Goal: Task Accomplishment & Management: Use online tool/utility

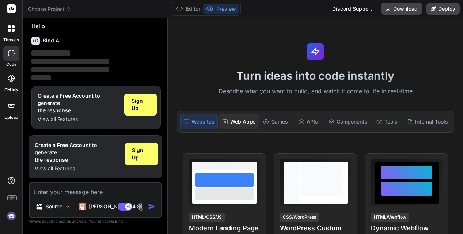
scroll to position [18, 0]
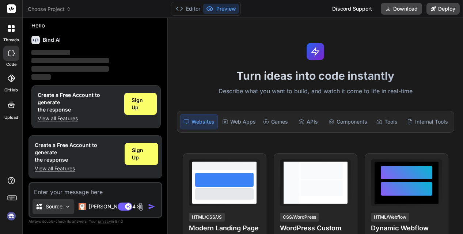
click at [64, 208] on div "Source" at bounding box center [53, 206] width 41 height 15
type textarea "x"
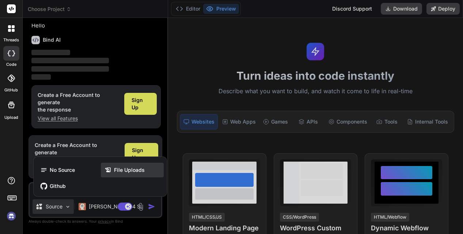
click at [109, 173] on icon at bounding box center [108, 169] width 7 height 7
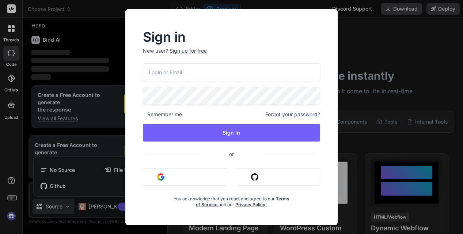
click at [190, 49] on div "Sign up for free" at bounding box center [188, 50] width 37 height 7
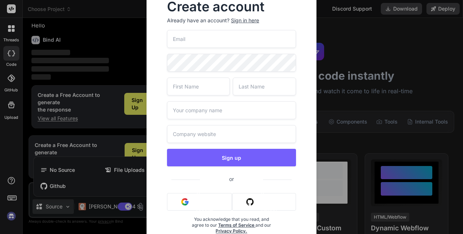
click at [189, 41] on input "email" at bounding box center [231, 39] width 129 height 18
type input "guzzano@unioncompany.it"
type input "UNION"
type input "UNION Srl"
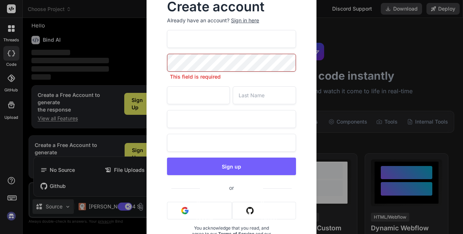
drag, startPoint x: 153, startPoint y: 75, endPoint x: 165, endPoint y: 67, distance: 14.0
click at [155, 73] on div "Create account Already have an account? Sign in here guzzano@unioncompany.it Th…" at bounding box center [232, 127] width 170 height 277
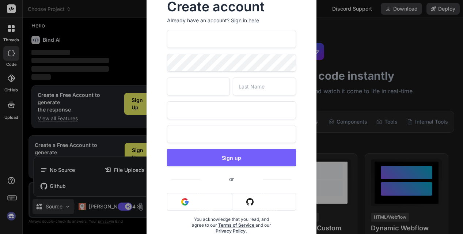
click at [147, 61] on div "Create account Already have an account? Sign in here guzzano@unioncompany.it UN…" at bounding box center [232, 123] width 170 height 268
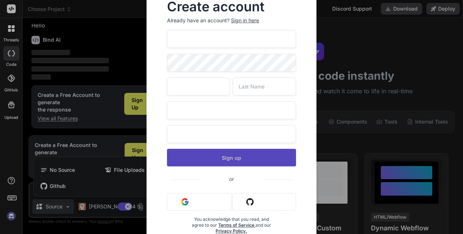
click at [234, 157] on button "Sign up" at bounding box center [231, 158] width 129 height 18
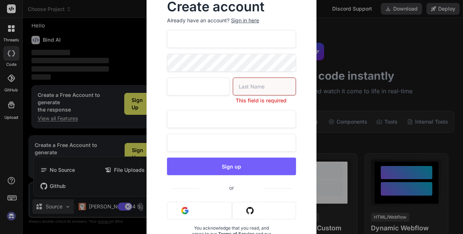
click at [252, 88] on input "text" at bounding box center [264, 86] width 63 height 18
type input "Guzzano"
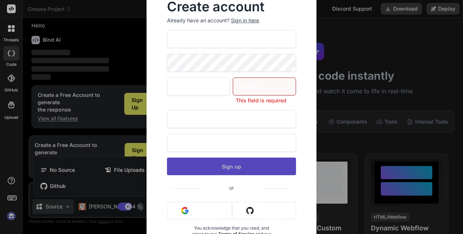
click at [220, 167] on div "guzzano@unioncompany.it UNION Guzzano This field is required UNION Srl UNION Sr…" at bounding box center [231, 145] width 129 height 230
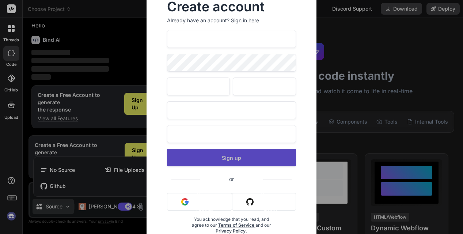
click at [231, 158] on button "Sign up" at bounding box center [231, 158] width 129 height 18
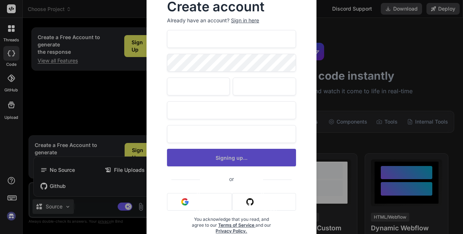
type textarea "x"
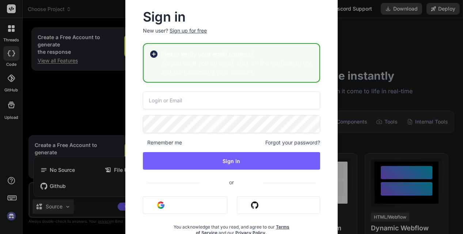
click at [190, 100] on input "email" at bounding box center [231, 100] width 177 height 18
type input "guzzano@unioncompany.it"
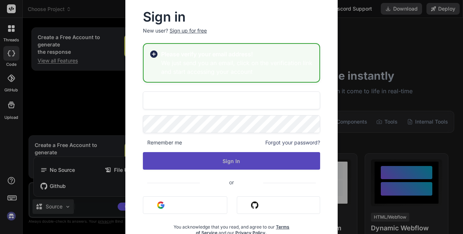
click at [242, 158] on button "Sign In" at bounding box center [231, 161] width 177 height 18
click at [236, 161] on button "Sign In" at bounding box center [231, 161] width 177 height 18
type textarea "x"
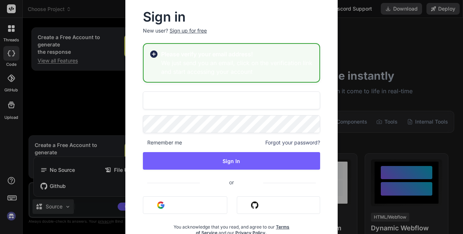
click at [100, 82] on div "Sign in New user? Sign up for free Please verify your email address! We just se…" at bounding box center [231, 117] width 463 height 234
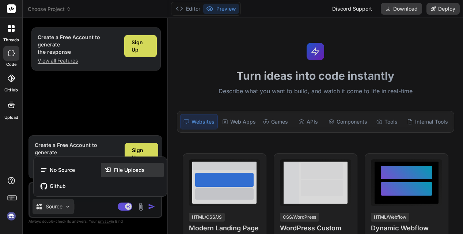
click at [124, 172] on span "File Uploads" at bounding box center [129, 169] width 31 height 7
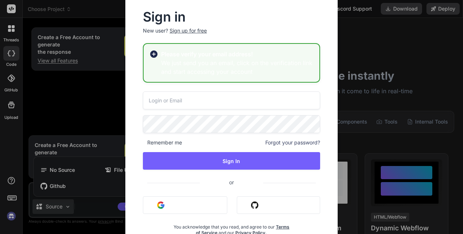
click at [176, 66] on h3 "We just send you an email, click on the verification link and start accessing y…" at bounding box center [237, 67] width 152 height 18
click at [154, 54] on rect at bounding box center [154, 54] width 4 height 4
click at [189, 62] on h3 "We just send you an email, click on the verification link and start accessing y…" at bounding box center [237, 67] width 152 height 18
click at [182, 102] on input "email" at bounding box center [231, 100] width 177 height 18
type input "guzzano@unioncompany.it"
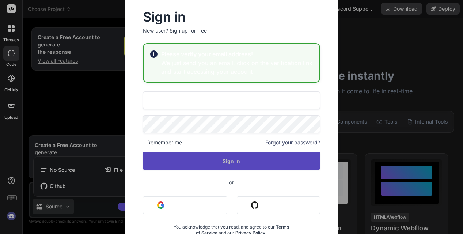
click at [237, 161] on button "Sign In" at bounding box center [231, 161] width 177 height 18
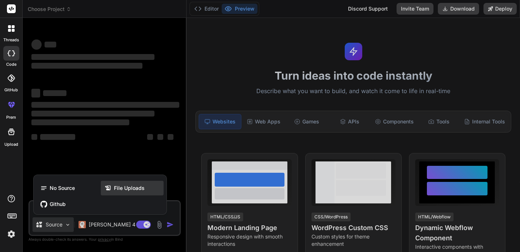
click at [127, 190] on span "File Uploads" at bounding box center [129, 188] width 31 height 7
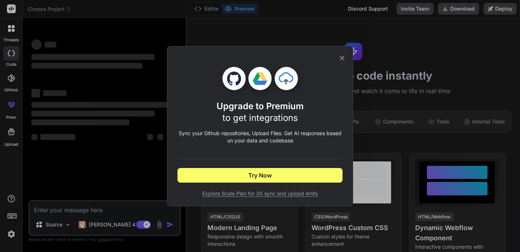
click at [343, 58] on icon at bounding box center [342, 58] width 8 height 8
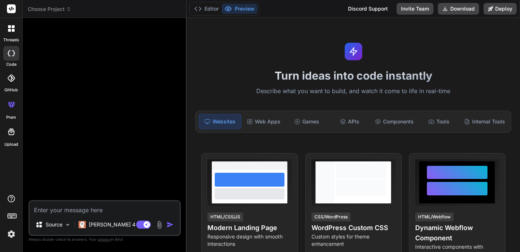
type textarea "x"
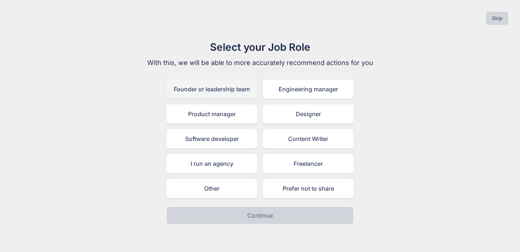
click at [221, 91] on div "Founder or leadership team" at bounding box center [212, 89] width 91 height 19
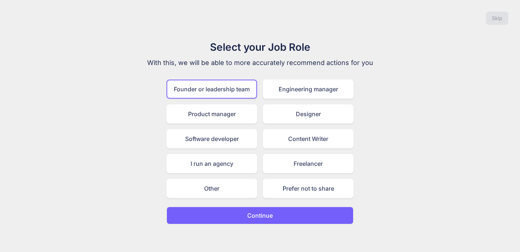
click at [287, 216] on button "Continue" at bounding box center [260, 216] width 187 height 18
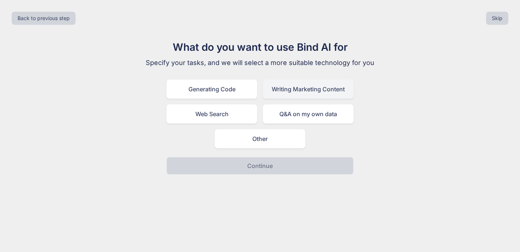
click at [293, 90] on div "Writing Marketing Content" at bounding box center [308, 89] width 91 height 19
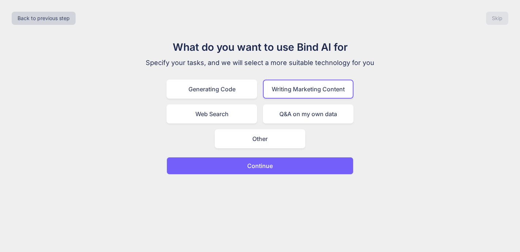
click at [261, 171] on button "Continue" at bounding box center [260, 166] width 187 height 18
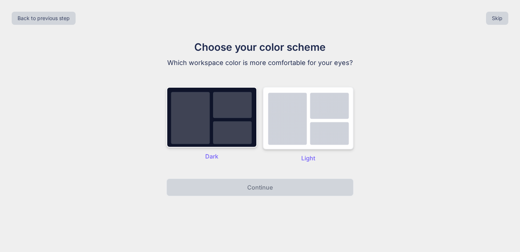
click at [306, 135] on img at bounding box center [308, 118] width 91 height 62
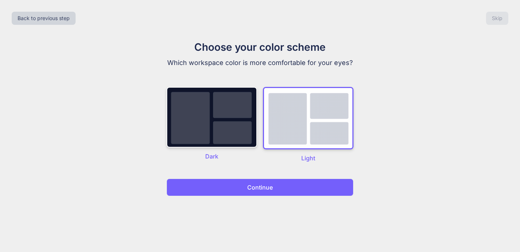
click at [275, 186] on button "Continue" at bounding box center [260, 188] width 187 height 18
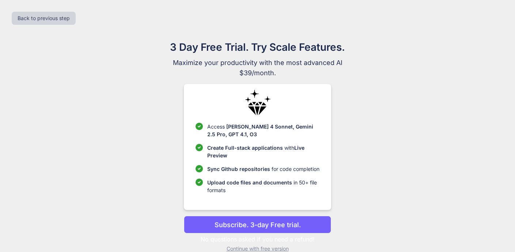
click at [263, 228] on p "Subscribe. 3-day Free trial." at bounding box center [258, 225] width 86 height 10
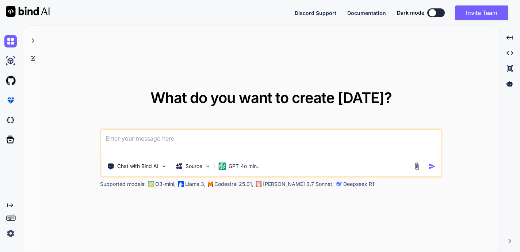
click at [34, 40] on icon at bounding box center [33, 40] width 3 height 4
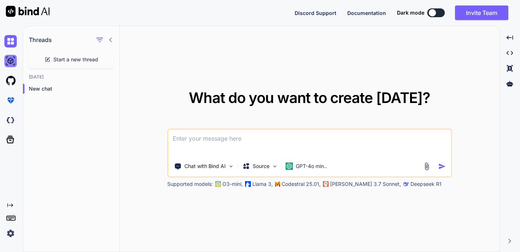
click at [9, 62] on img at bounding box center [10, 61] width 12 height 12
type textarea "x"
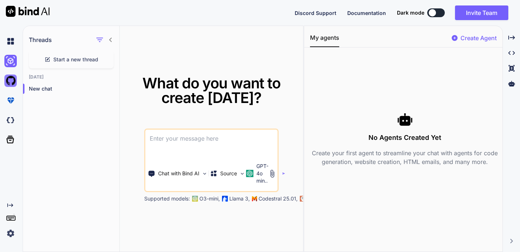
click at [10, 83] on img at bounding box center [10, 81] width 12 height 12
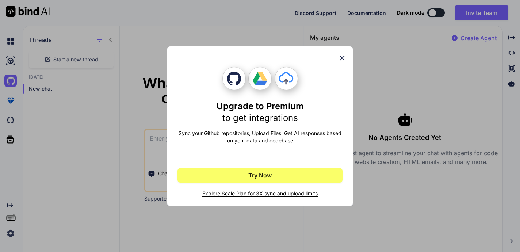
click at [342, 58] on icon at bounding box center [342, 58] width 5 height 5
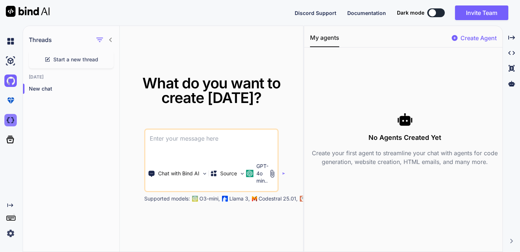
click at [12, 121] on img at bounding box center [10, 120] width 12 height 12
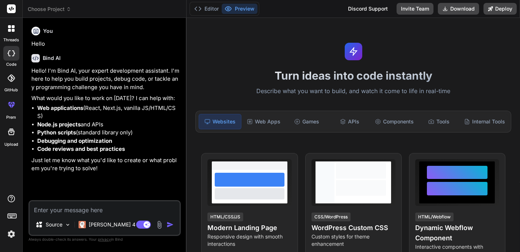
type textarea "x"
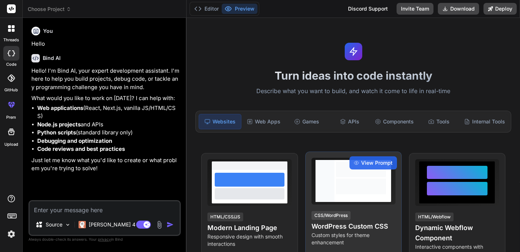
click at [371, 194] on div at bounding box center [361, 187] width 50 height 16
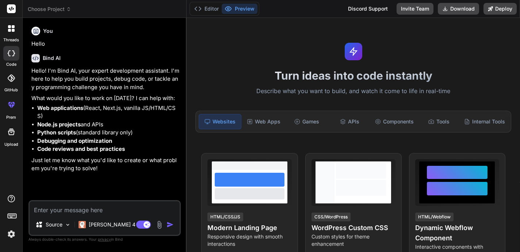
click at [59, 211] on textarea at bounding box center [105, 207] width 150 height 13
click at [37, 211] on textarea at bounding box center [105, 207] width 150 height 13
paste textarea "Pacchetto pronto ✅ * **Bundle [URL] (prompt IT/EN + JSON demo + loghi SVG/PNG):…"
type textarea "Pacchetto pronto ✅ * **Bundle [URL] (prompt IT/EN + JSON demo + loghi SVG/PNG):…"
type textarea "x"
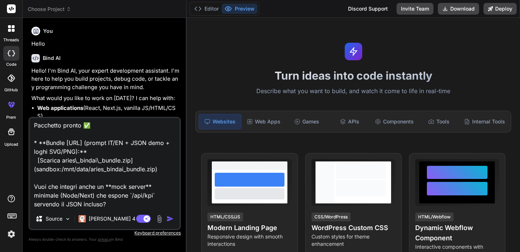
scroll to position [10, 0]
drag, startPoint x: 35, startPoint y: 178, endPoint x: 131, endPoint y: 207, distance: 100.8
click at [130, 207] on textarea "Pacchetto pronto ✅ * **Bundle [URL] (prompt IT/EN + JSON demo + loghi SVG/PNG):…" at bounding box center [105, 163] width 150 height 91
type textarea "Pacchetto pronto ✅ * **Bundle [URL] (prompt IT/EN + JSON demo + loghi SVG/PNG):…"
type textarea "x"
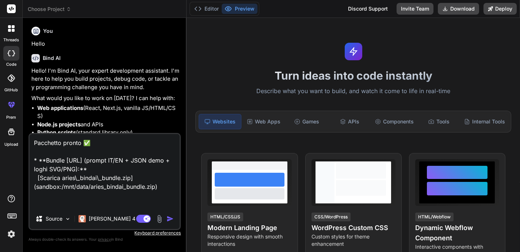
scroll to position [0, 0]
type textarea "Pacchetto pronto ✅ * **Bundle [URL] (prompt IT/EN + JSON demo + loghi SVG/PNG):…"
type textarea "x"
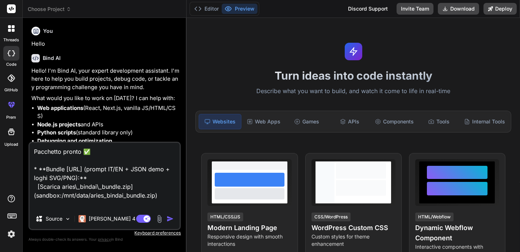
drag, startPoint x: 42, startPoint y: 204, endPoint x: 50, endPoint y: 142, distance: 62.3
click at [50, 142] on div "Pacchetto pronto ✅ * **Bundle [URL] (prompt IT/EN + JSON demo + loghi SVG/PNG):…" at bounding box center [105, 186] width 152 height 88
click at [132, 178] on textarea "Pacchetto pronto ✅ * **Bundle [URL] (prompt IT/EN + JSON demo + loghi SVG/PNG):…" at bounding box center [105, 176] width 150 height 66
click at [62, 207] on textarea "Pacchetto pronto ✅ * **Bundle [URL] (prompt IT/EN + JSON demo + loghi SVG/PNG):…" at bounding box center [105, 176] width 150 height 66
drag, startPoint x: 40, startPoint y: 159, endPoint x: 129, endPoint y: 120, distance: 97.1
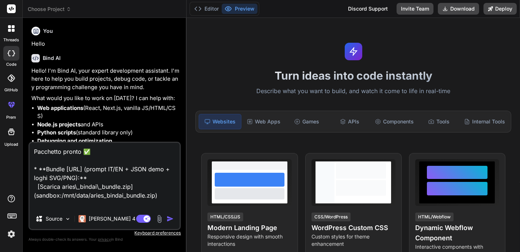
click at [129, 120] on div "You Hello Bind AI Hello! I'm Bind AI, your expert development assistant. I'm he…" at bounding box center [105, 138] width 152 height 228
click at [108, 156] on textarea "Pacchetto pronto ✅ * **Bundle [URL] (prompt IT/EN + JSON demo + loghi SVG/PNG):…" at bounding box center [105, 176] width 150 height 66
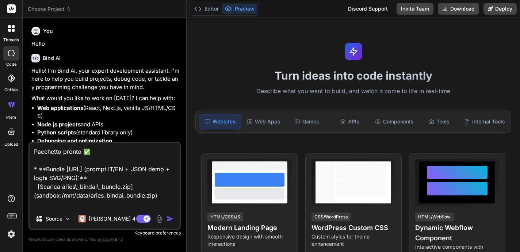
drag, startPoint x: 109, startPoint y: 158, endPoint x: 109, endPoint y: 164, distance: 5.9
click at [109, 162] on textarea "Pacchetto pronto ✅ * **Bundle [URL] (prompt IT/EN + JSON demo + loghi SVG/PNG):…" at bounding box center [105, 176] width 150 height 66
drag, startPoint x: 111, startPoint y: 167, endPoint x: 124, endPoint y: 176, distance: 16.1
click at [124, 176] on textarea "Pacchetto pronto ✅ * **Bundle [URL] (prompt IT/EN + JSON demo + loghi SVG/PNG):…" at bounding box center [105, 176] width 150 height 66
click at [125, 176] on textarea "Pacchetto pronto ✅ * **Bundle [URL] (prompt IT/EN + JSON demo + loghi SVG/PNG):…" at bounding box center [105, 176] width 150 height 66
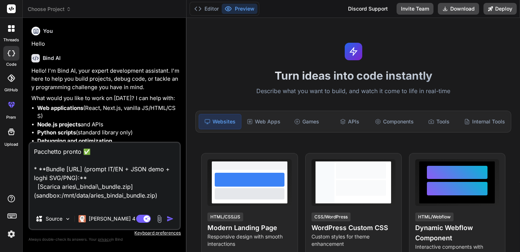
type textarea "x"
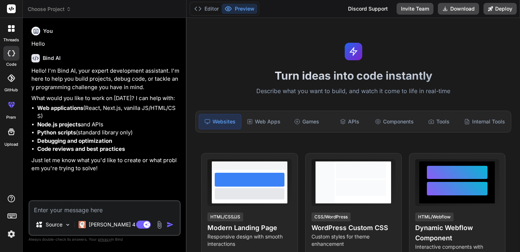
click at [40, 211] on textarea at bounding box center [105, 207] width 150 height 13
paste textarea "Pacchetto pronto ✅ * **Bundle [URL] (prompt IT/EN + JSON demo + loghi SVG/PNG):…"
type textarea "Pacchetto pronto ✅ * **Bundle [URL] (prompt IT/EN + JSON demo + loghi SVG/PNG):…"
type textarea "x"
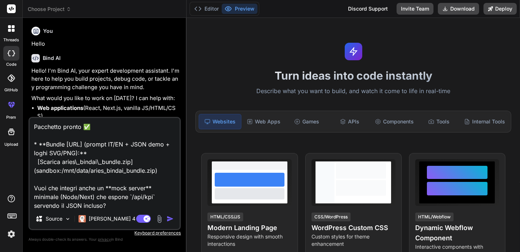
type textarea "Pacchetto pronto ✅ * **Bundle [URL] (prompt IT/EN + JSON demo + loghi SVG/PNG):…"
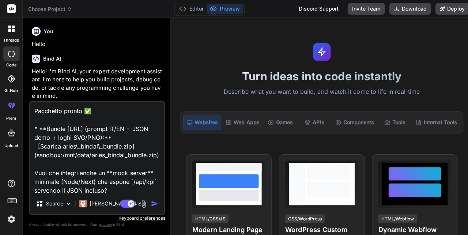
type textarea "x"
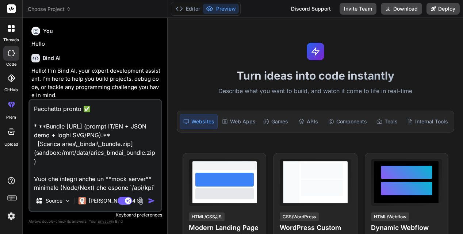
click at [93, 133] on textarea "Pacchetto pronto ✅ * **Bundle [URL] (prompt IT/EN + JSON demo + loghi SVG/PNG):…" at bounding box center [96, 145] width 132 height 91
type textarea "x"
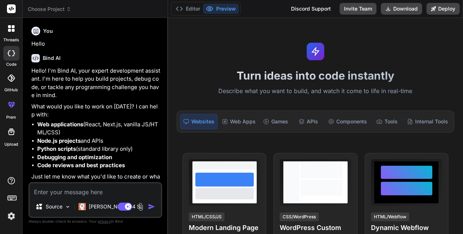
paste textarea "loremips! do sitametc ad eli seddoeiu t in utlaboree d magn al enim adm veni; q…"
type textarea "loremips! do sitametc ad eli seddoeiu t in utlaboree d magn al enim adm veni; q…"
type textarea "x"
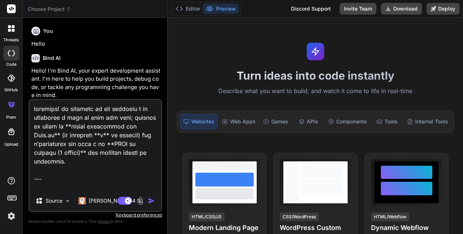
scroll to position [3351, 0]
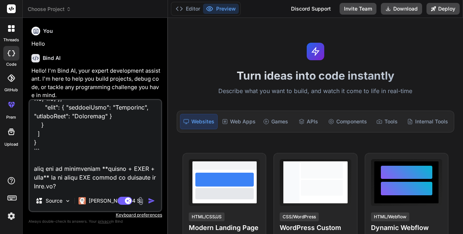
drag, startPoint x: 71, startPoint y: 184, endPoint x: 15, endPoint y: 153, distance: 63.3
click at [15, 153] on div "threads code GitHub prem Upload Choose Project Created with Pixso. Bind AI Web …" at bounding box center [231, 117] width 463 height 234
type textarea "loremips! do sitametc ad eli seddoeiu t in utlaboree d magn al enim adm veni; q…"
type textarea "x"
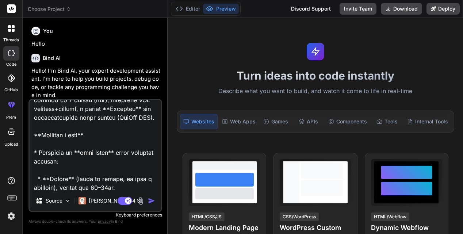
scroll to position [473, 0]
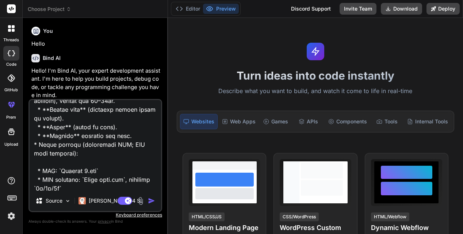
drag, startPoint x: 72, startPoint y: 175, endPoint x: 35, endPoint y: 119, distance: 67.1
click at [35, 118] on textarea at bounding box center [96, 145] width 132 height 91
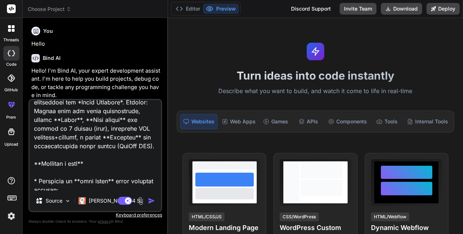
scroll to position [395, 0]
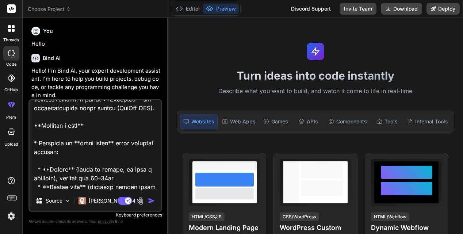
click at [105, 162] on textarea at bounding box center [96, 145] width 132 height 91
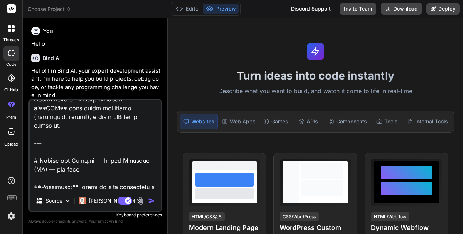
scroll to position [254, 0]
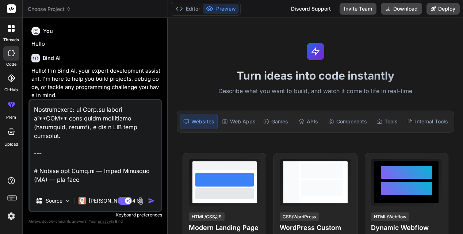
drag, startPoint x: 42, startPoint y: 147, endPoint x: 16, endPoint y: 109, distance: 45.5
click at [16, 107] on div "threads code GitHub prem Upload Choose Project Created with Pixso. Bind AI Web …" at bounding box center [231, 117] width 463 height 234
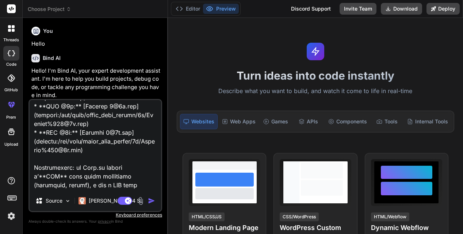
scroll to position [175, 0]
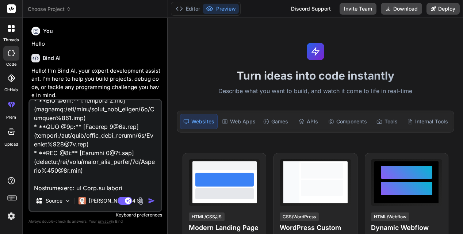
type textarea "loremips! do sitametc ad eli seddoeiu t in utlaboree d magn al enim adm veni; q…"
type textarea "x"
type textarea "loremips! do sitametc ad eli seddoeiu t in utlaboree d magn al enim adm veni; q…"
type textarea "x"
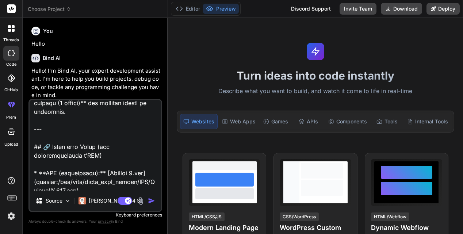
scroll to position [49, 0]
drag, startPoint x: 53, startPoint y: 158, endPoint x: 25, endPoint y: 140, distance: 33.0
click at [25, 140] on div "Bind AI Web Search Created with Pixso. Code Generator You Hello Bind AI Hello! …" at bounding box center [95, 126] width 145 height 216
type textarea "loremips! do sitametc ad eli seddoeiu t in utlaboree d magn al enim adm veni; q…"
type textarea "x"
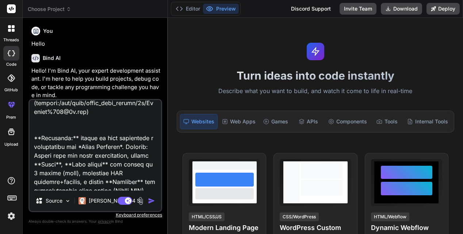
scroll to position [202, 0]
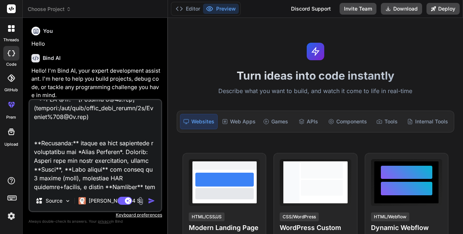
drag, startPoint x: 102, startPoint y: 131, endPoint x: 41, endPoint y: 109, distance: 64.7
click at [41, 109] on textarea at bounding box center [96, 145] width 132 height 91
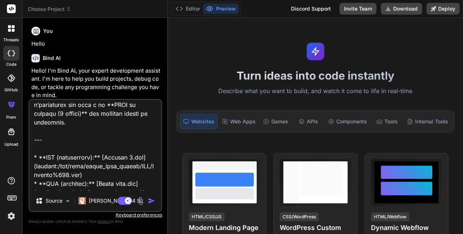
scroll to position [22, 0]
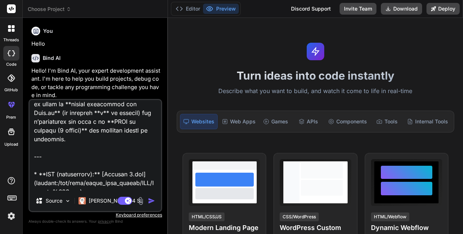
click at [37, 155] on textarea at bounding box center [96, 145] width 132 height 91
type textarea "loremips! do sitametc ad eli seddoeiu t in utlaboree d magn al enim adm veni; q…"
type textarea "x"
type textarea "loremips! do sitametc ad eli seddoeiu t in utlaboree d magn al enim adm veni; q…"
type textarea "x"
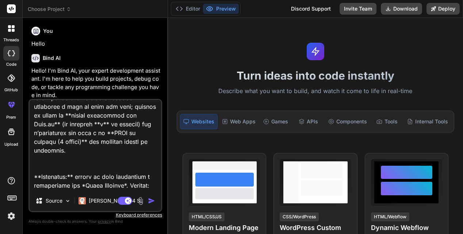
scroll to position [0, 0]
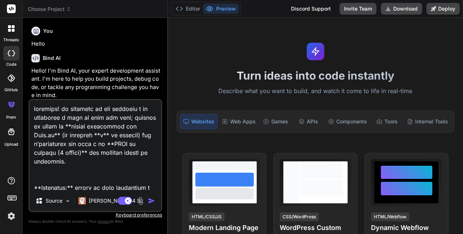
drag, startPoint x: 72, startPoint y: 168, endPoint x: 15, endPoint y: 103, distance: 86.5
click at [15, 103] on div "threads code GitHub prem Upload Choose Project Created with Pixso. Bind AI Web …" at bounding box center [231, 117] width 463 height 234
type textarea "**Loremipsu:** dolors am cons adipiscing e seddoeiusmo tem *Incid Utlabore*. Et…"
type textarea "x"
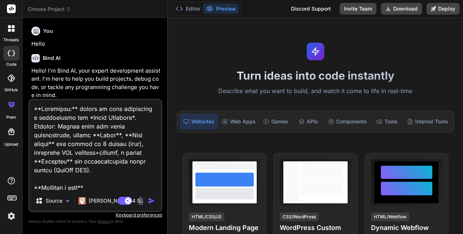
type textarea "**Loremipsu:** dolors am cons adipiscing e seddoeiusmo tem *Incid Utlabore*. Et…"
click at [151, 202] on img "button" at bounding box center [151, 200] width 7 height 7
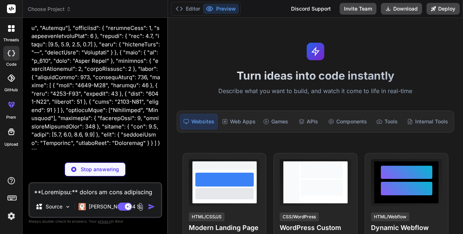
scroll to position [1367, 0]
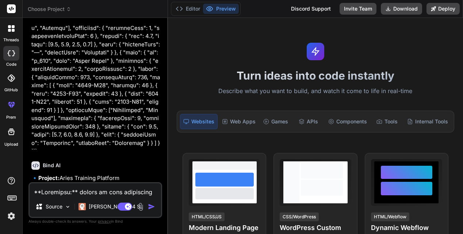
type textarea "x"
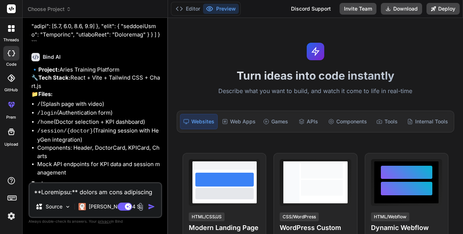
scroll to position [1550, 0]
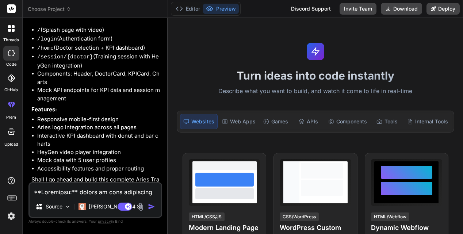
click at [58, 193] on textarea at bounding box center [96, 189] width 132 height 13
type textarea "y"
type textarea "x"
type textarea "ye"
type textarea "x"
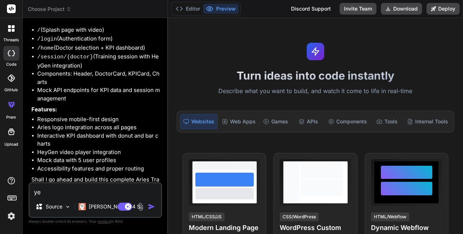
type textarea "yes"
type textarea "x"
type textarea "yes"
type textarea "x"
type textarea "yes d"
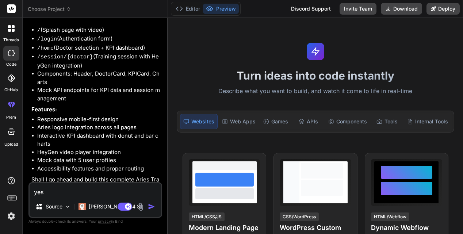
type textarea "x"
type textarea "yes do"
type textarea "x"
type textarea "yes do"
type textarea "x"
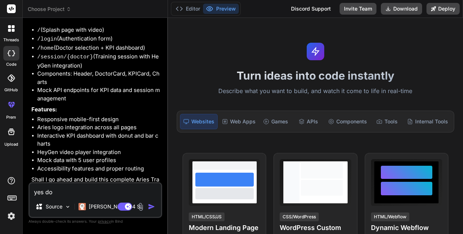
type textarea "yes do i"
type textarea "x"
type textarea "yes do it"
type textarea "x"
type textarea "yes do it!"
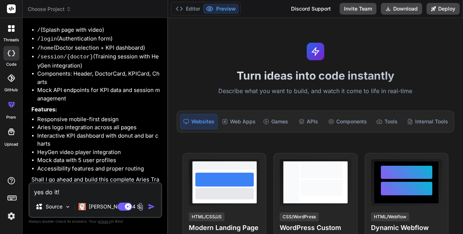
type textarea "x"
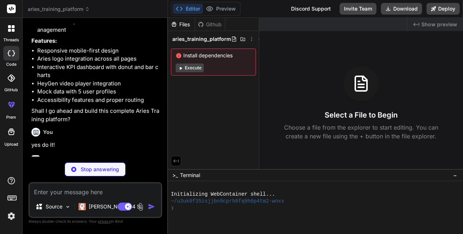
scroll to position [1626, 0]
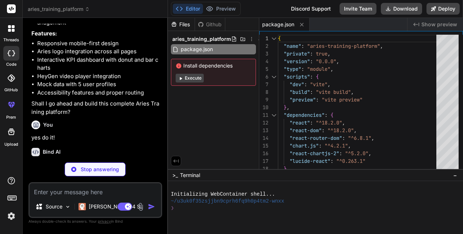
type textarea "x"
type textarea "</head> <body> <div id="root"></div> <script type="module" src="/src/main.jsx">…"
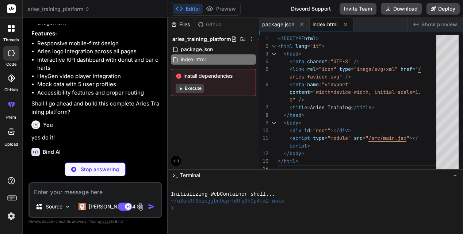
type textarea "x"
type textarea "<svg width="32" height="32" viewBox="0 0 100 100" xmlns="[URL][DOMAIN_NAME]"> <…"
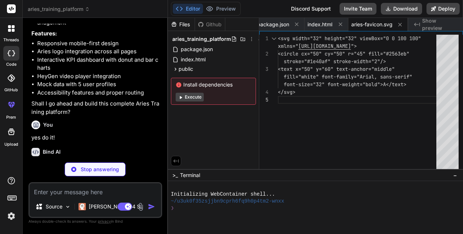
type textarea "x"
type textarea "<text x="65" y="48" fill="#6b7280" font-family="Arial, sans-serif" font-size="1…"
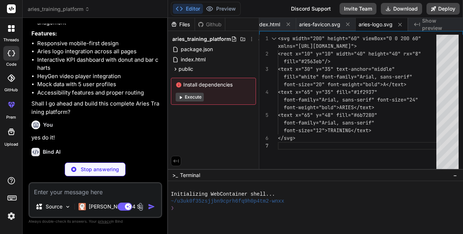
type textarea "x"
type textarea ")"
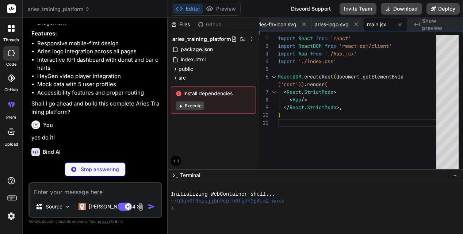
type textarea "x"
type textarea "rounded-lg focus:ring-2 focus:ring-blue-500 focus:border-blue-500 outline-none …"
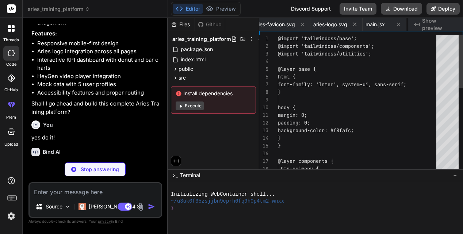
scroll to position [0, 147]
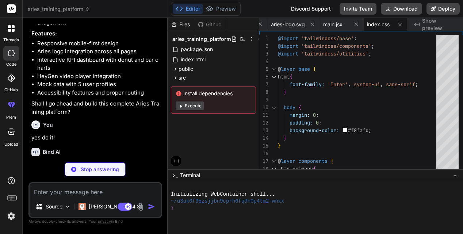
type textarea "x"
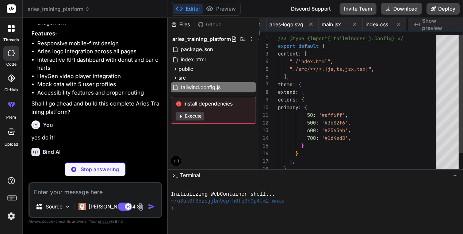
scroll to position [7, 0]
type textarea "x"
type textarea "export default { plugins: { tailwindcss: {}, autoprefixer: {}, }, }"
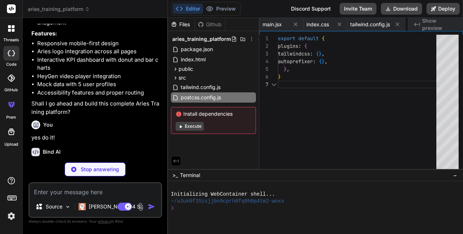
scroll to position [46, 0]
type textarea "x"
type textarea "<Footer /> </div> </Router> </AuthProvider> ) } export default App"
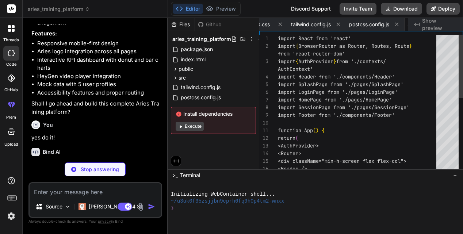
scroll to position [0, 309]
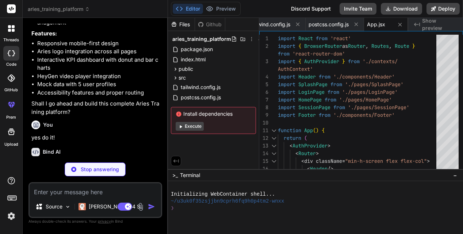
type textarea "x"
type textarea "}"
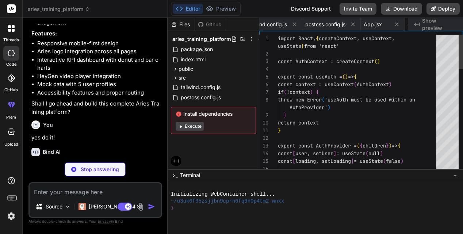
scroll to position [15, 0]
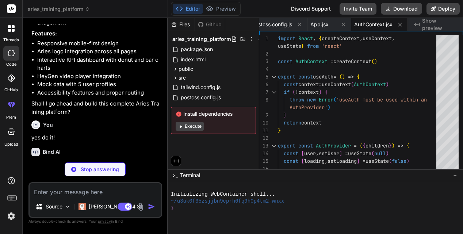
type textarea "x"
type textarea "</header> ) } export default Header"
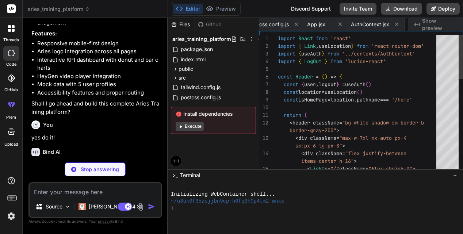
scroll to position [46, 0]
type textarea "x"
type textarea "</footer> ) } export default Footer"
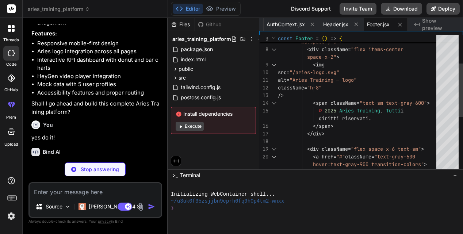
scroll to position [38, 0]
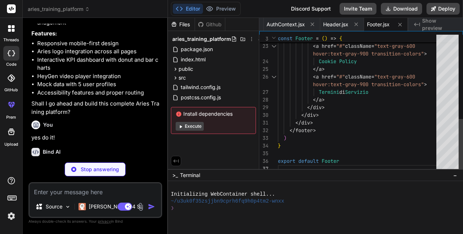
type textarea "x"
type textarea "</div> </div> </div> </div> </div> ) } export default SplashPage"
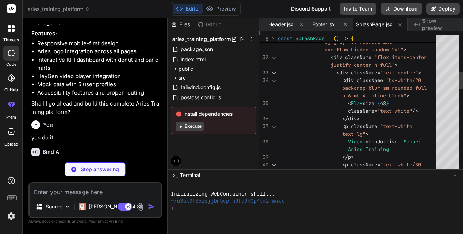
scroll to position [69, 0]
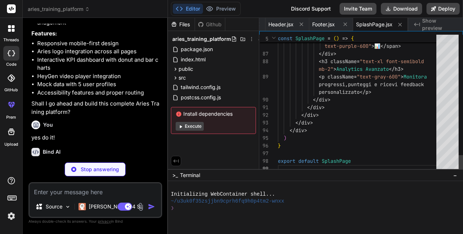
type textarea "x"
type textarea "} export default LoginPage"
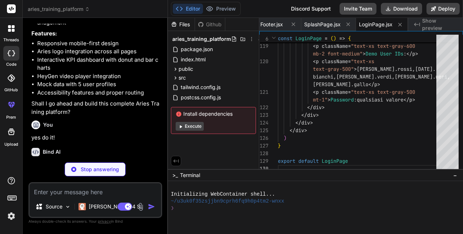
scroll to position [1844, 0]
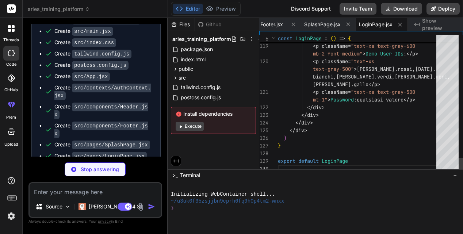
type textarea "x"
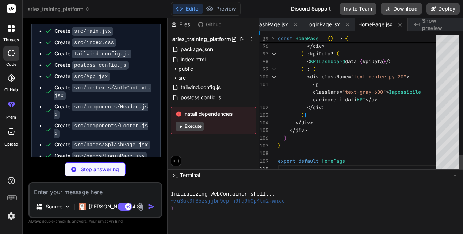
scroll to position [0, 671]
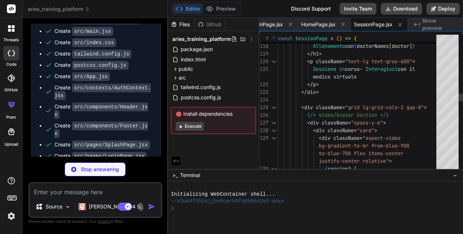
type textarea "x"
type textarea "</div> </div> ) } export default DoctorCard"
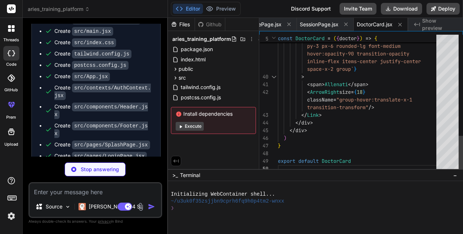
type textarea "x"
type textarea "</div> </div> </div> </div> </div> ) } export default KPIDashboard"
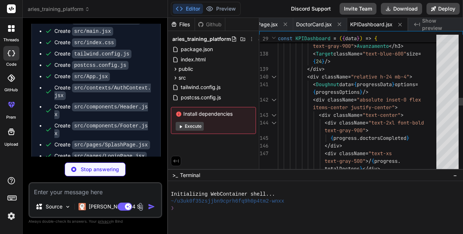
type textarea "x"
type textarea "{doctorMap[doctorType]}` // Mock URL } } }"
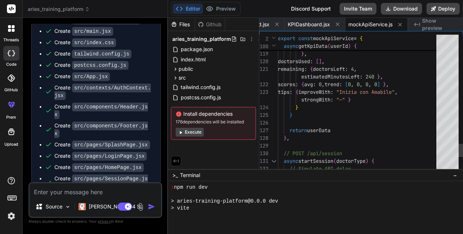
scroll to position [215, 0]
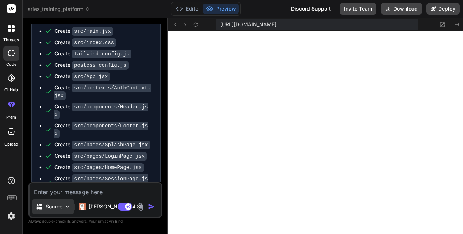
click at [62, 205] on p "Source" at bounding box center [54, 206] width 17 height 7
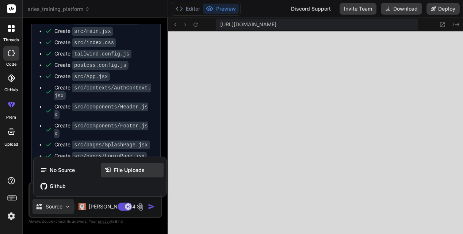
click at [118, 174] on span "File Uploads" at bounding box center [129, 170] width 31 height 7
type textarea "x"
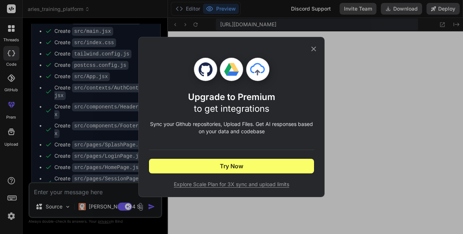
click at [314, 47] on icon at bounding box center [314, 49] width 8 height 8
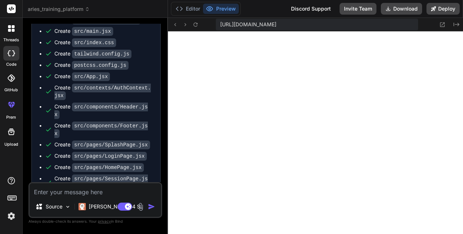
click at [71, 196] on textarea at bounding box center [96, 189] width 132 height 13
type textarea "c"
type textarea "x"
type textarea "co"
type textarea "x"
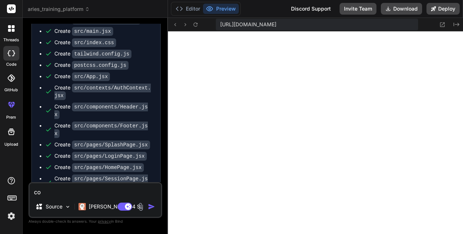
type textarea "cos"
type textarea "x"
type textarea "cosa"
type textarea "x"
type textarea "cosa"
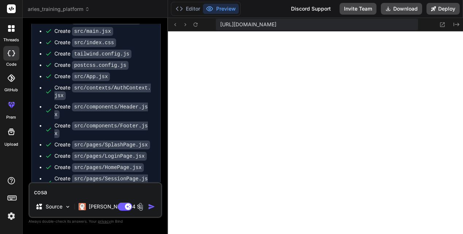
type textarea "x"
type textarea "cosa d"
type textarea "x"
type textarea "cosa de"
type textarea "x"
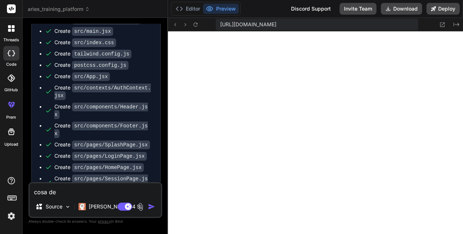
type textarea "cosa dev"
type textarea "x"
type textarea "cosa devo"
type textarea "x"
type textarea "cosa devo"
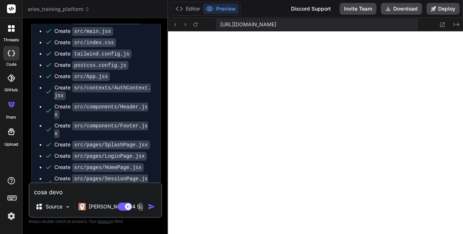
type textarea "x"
type textarea "cosa devo f"
type textarea "x"
type textarea "cosa devo fo"
type textarea "x"
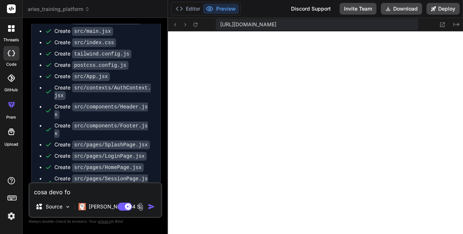
type textarea "cosa devo for"
type textarea "x"
type textarea "cosa devo forn"
type textarea "x"
type textarea "cosa devo forni"
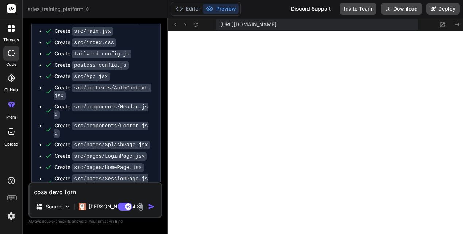
type textarea "x"
type textarea "cosa devo fornir"
type textarea "x"
type textarea "cosa devo fornirt"
type textarea "x"
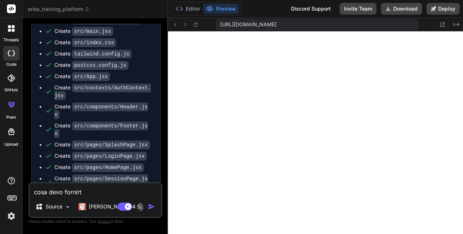
type textarea "cosa devo fornirti"
type textarea "x"
type textarea "cosa devo fornirti"
type textarea "x"
type textarea "cosa devo fornirti p"
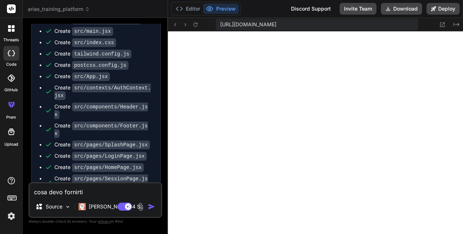
type textarea "x"
type textarea "cosa devo fornirti pe"
type textarea "x"
type textarea "cosa devo fornirti per"
type textarea "x"
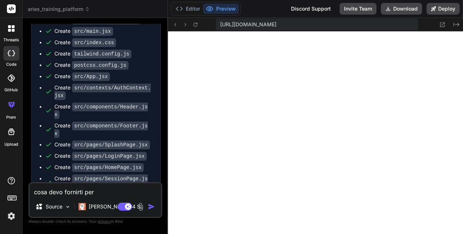
type textarea "cosa devo fornirti per"
type textarea "x"
type textarea "cosa devo fornirti per i"
type textarea "x"
type textarea "cosa devo fornirti per in"
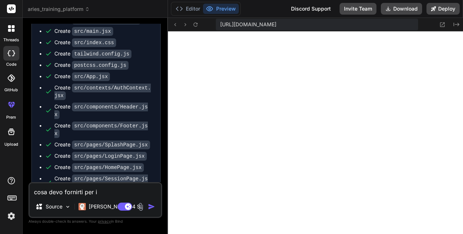
type textarea "x"
type textarea "cosa devo fornirti per int"
type textarea "x"
type textarea "cosa devo fornirti per inte"
type textarea "x"
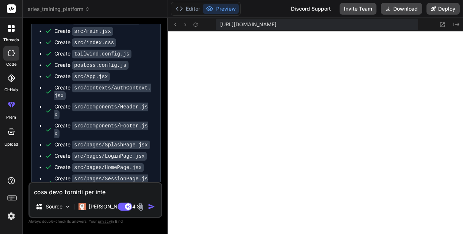
type textarea "cosa devo fornirti per integ"
type textarea "x"
type textarea "cosa devo fornirti per integr"
type textarea "x"
type textarea "cosa devo fornirti per integra"
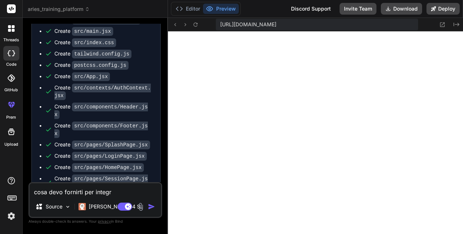
type textarea "x"
type textarea "cosa devo fornirti per integrar"
type textarea "x"
type textarea "cosa devo fornirti per integrare"
type textarea "x"
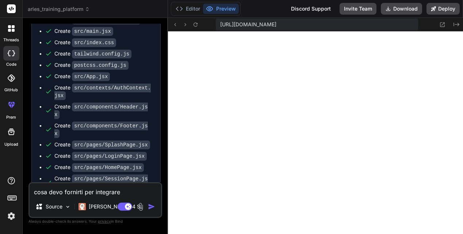
type textarea "cosa devo fornirti per integrare"
type textarea "x"
type textarea "cosa devo fornirti per integrare u"
type textarea "x"
type textarea "cosa devo fornirti per integrare un"
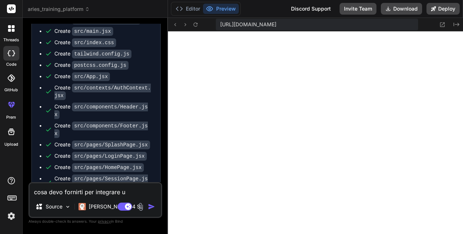
type textarea "x"
type textarea "cosa devo fornirti per integrare un"
type textarea "x"
type textarea "cosa devo fornirti per integrare un v"
type textarea "x"
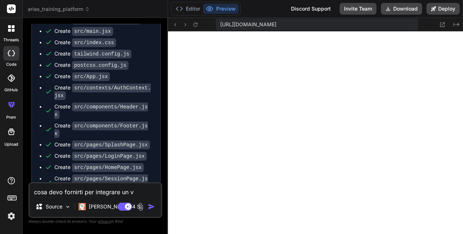
type textarea "cosa devo fornirti per integrare un vi"
type textarea "x"
type textarea "cosa devo fornirti per integrare un vid"
type textarea "x"
type textarea "cosa devo fornirti per integrare un vide"
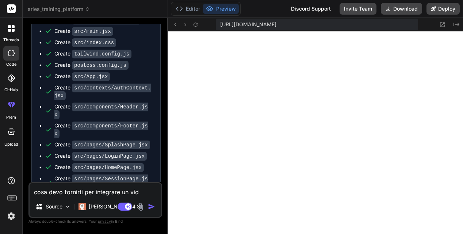
type textarea "x"
type textarea "cosa devo fornirti per integrare un video"
type textarea "x"
type textarea "cosa devo fornirti per integrare un video"
type textarea "x"
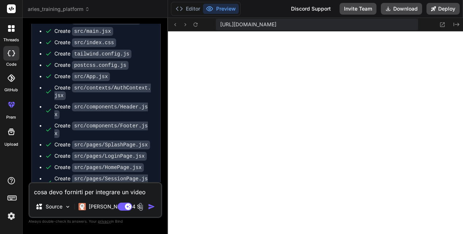
type textarea "cosa devo fornirti per integrare un video d"
type textarea "x"
type textarea "cosa devo fornirti per integrare un video di"
type textarea "x"
type textarea "cosa devo fornirti per integrare un video di"
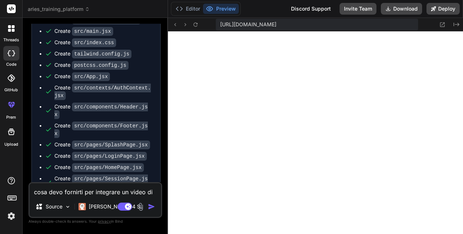
type textarea "x"
type textarea "cosa devo fornirti per integrare un video di H"
type textarea "x"
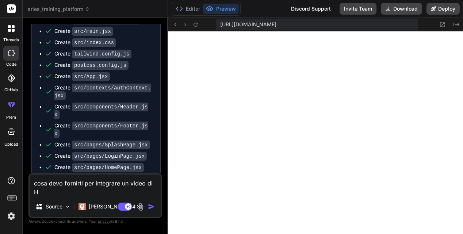
type textarea "cosa devo fornirti per integrare un video di He"
type textarea "x"
type textarea "cosa devo fornirti per integrare un video di Hey"
type textarea "x"
type textarea "cosa devo fornirti per integrare un video di [PERSON_NAME]"
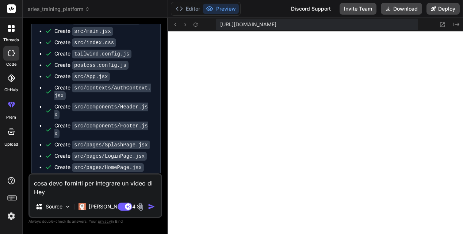
type textarea "x"
type textarea "cosa devo fornirti per integrare un video di [PERSON_NAME]"
type textarea "x"
type textarea "cosa devo fornirti per integrare un video di [PERSON_NAME]"
type textarea "x"
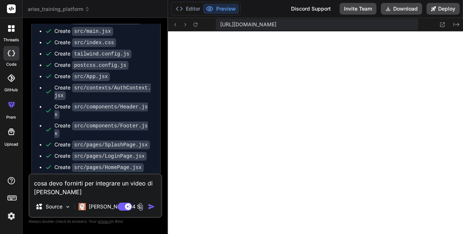
type textarea "cosa devo fornirti per integrare un video di [PERSON_NAME]?"
type textarea "x"
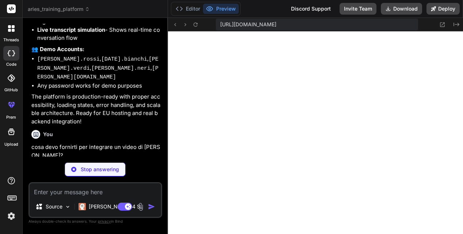
scroll to position [2365, 0]
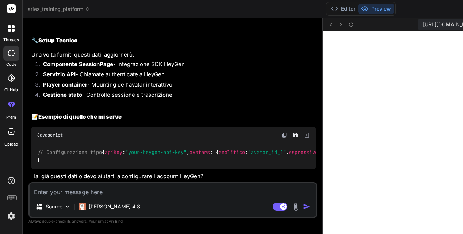
type textarea "x"
type textarea "c"
type textarea "x"
type textarea "cr"
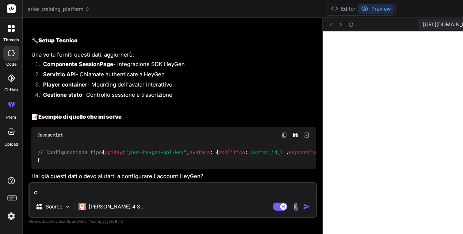
type textarea "x"
type textarea "cre"
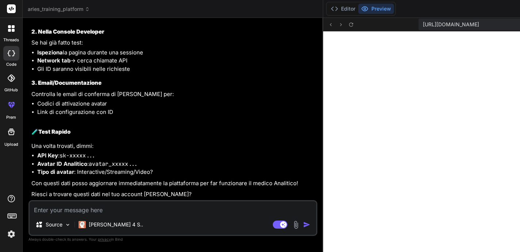
scroll to position [15, 0]
paste textarea "YTE5Y2IxZGFlYWY4NDUzZjk0YjM1NjJmNWNjZTRlY2UtMTcwNjc4MDE2MA=="
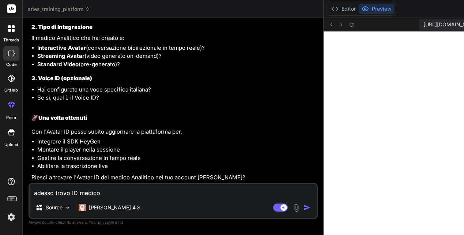
scroll to position [3431, 0]
paste textarea "Dexter_Doctor_Sitting2_public"
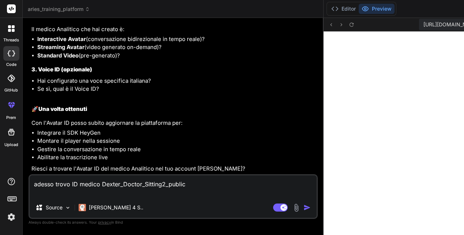
scroll to position [3457, 0]
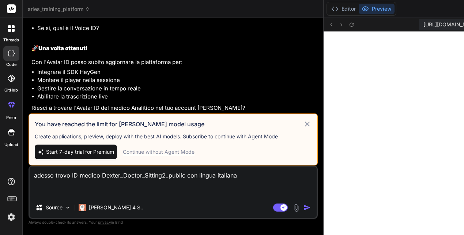
click at [305, 121] on icon at bounding box center [307, 123] width 5 height 5
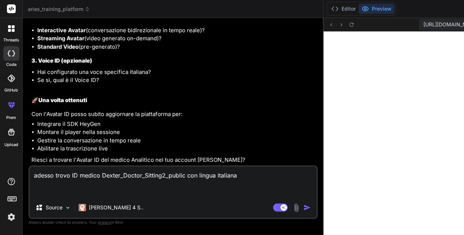
scroll to position [3519, 0]
click at [61, 193] on textarea "adesso trovo ID medico Dexter_Doctor_Sitting2_public con lingua italiana" at bounding box center [173, 181] width 287 height 31
click at [303, 207] on img "button" at bounding box center [306, 207] width 7 height 7
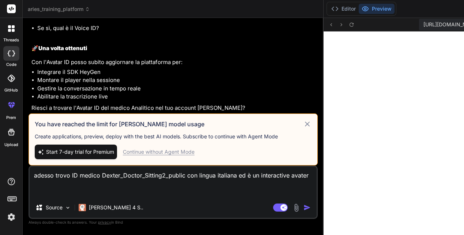
click at [123, 148] on div "Continue without Agent Mode" at bounding box center [159, 151] width 72 height 7
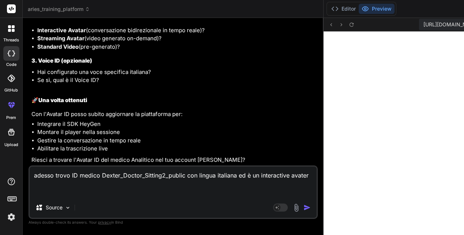
click at [303, 207] on img "button" at bounding box center [306, 207] width 7 height 7
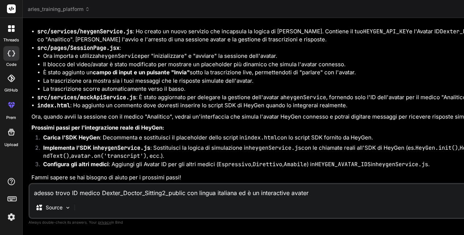
scroll to position [3142, 0]
drag, startPoint x: 167, startPoint y: 109, endPoint x: 352, endPoint y: 109, distance: 184.2
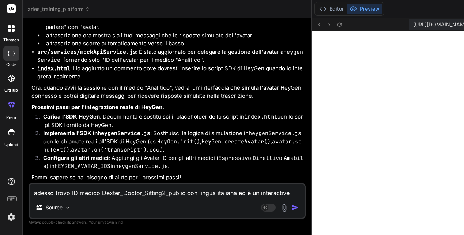
scroll to position [4653, 0]
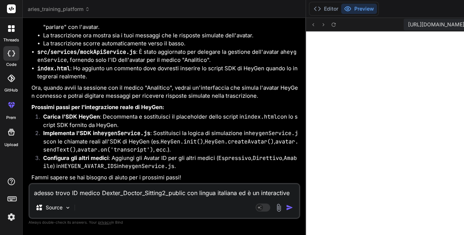
drag, startPoint x: 287, startPoint y: 126, endPoint x: 144, endPoint y: 113, distance: 143.5
click at [144, 113] on div "Bind AI Web Search Created with Pixso. Code Generator You Hello Bind AI Hello! …" at bounding box center [164, 126] width 283 height 217
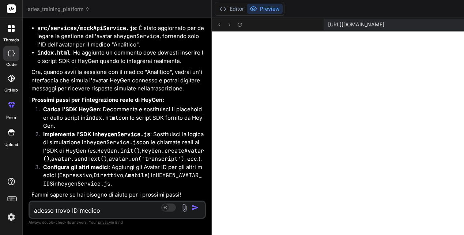
drag, startPoint x: 159, startPoint y: 111, endPoint x: 120, endPoint y: 99, distance: 40.4
click at [96, 105] on div "Bind AI Web Search Created with Pixso. Code Generator You Hello Bind AI Hello! …" at bounding box center [117, 126] width 189 height 217
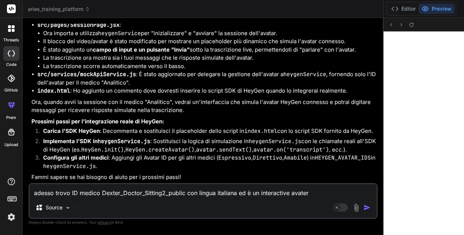
scroll to position [3898, 0]
drag, startPoint x: 114, startPoint y: 130, endPoint x: 183, endPoint y: 109, distance: 72.6
click at [183, 109] on div "Bind AI Web Search Created with Pixso. Code Generator You Hello Bind AI Hello! …" at bounding box center [203, 126] width 361 height 217
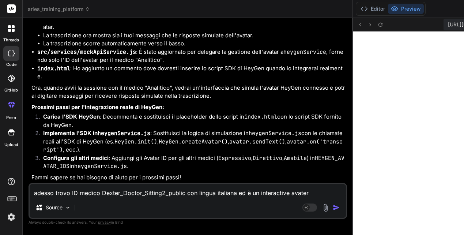
scroll to position [4391, 0]
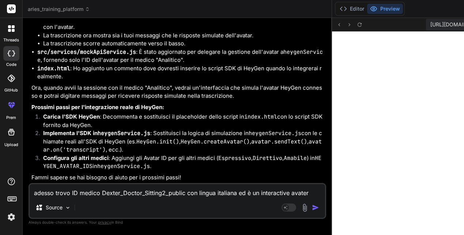
drag, startPoint x: 197, startPoint y: 130, endPoint x: 157, endPoint y: 127, distance: 39.6
click at [157, 127] on div "Bind AI Web Search Created with Pixso. Code Generator You Hello Bind AI Hello! …" at bounding box center [177, 126] width 309 height 217
click at [61, 191] on textarea "adesso trovo ID medico Dexter_Doctor_Sitting2_public con lingua italiana ed è u…" at bounding box center [177, 190] width 295 height 13
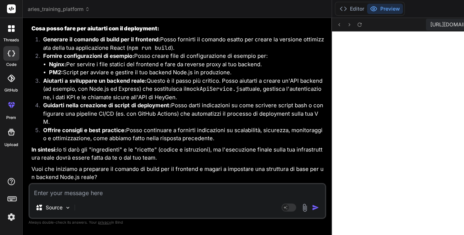
scroll to position [6118, 0]
